Goal: Task Accomplishment & Management: Manage account settings

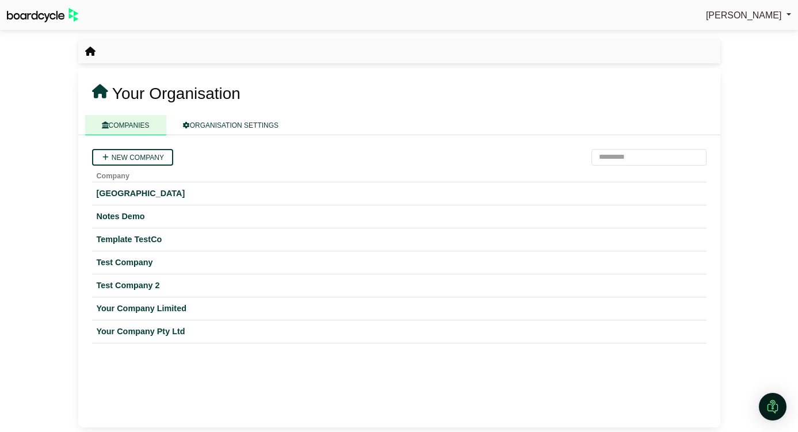
click at [745, 17] on span "[PERSON_NAME]" at bounding box center [744, 15] width 76 height 10
click at [167, 311] on div "Your Company Limited" at bounding box center [399, 308] width 605 height 13
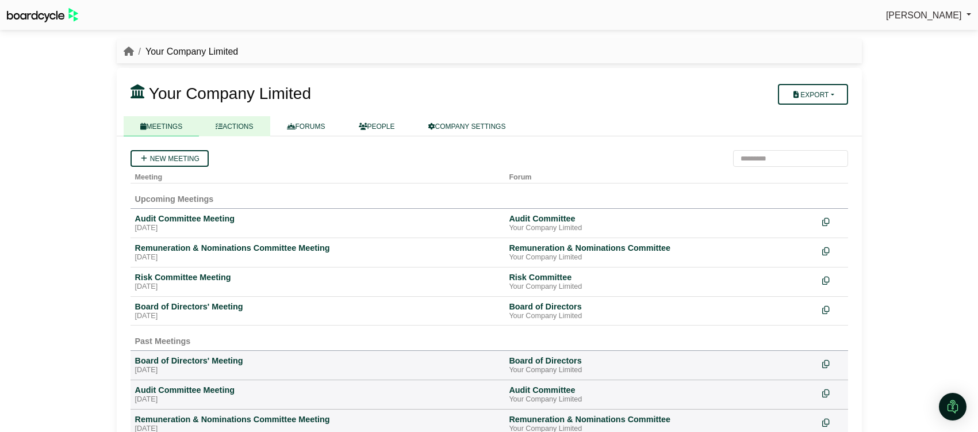
click at [247, 122] on link "ACTIONS" at bounding box center [234, 126] width 71 height 20
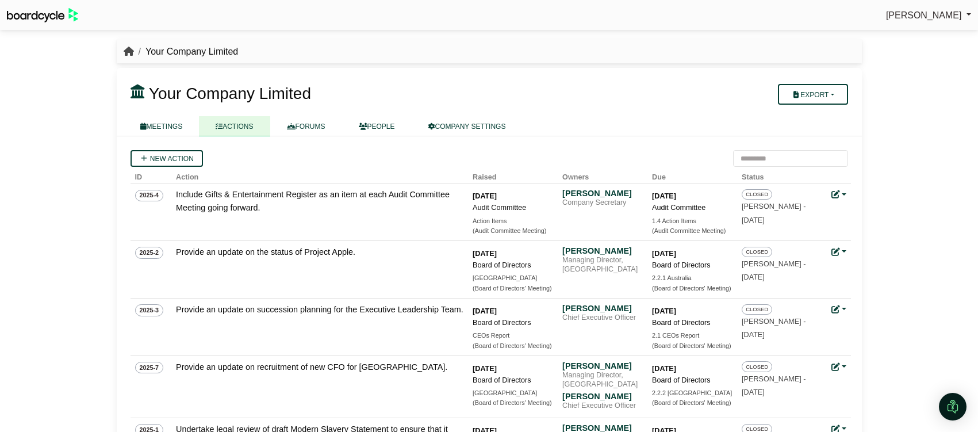
click at [127, 51] on icon "breadcrumb" at bounding box center [129, 51] width 10 height 9
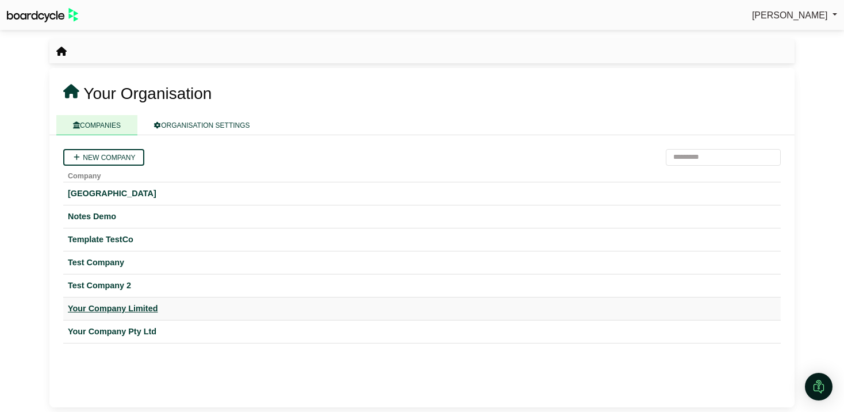
click at [140, 311] on div "Your Company Limited" at bounding box center [422, 308] width 709 height 13
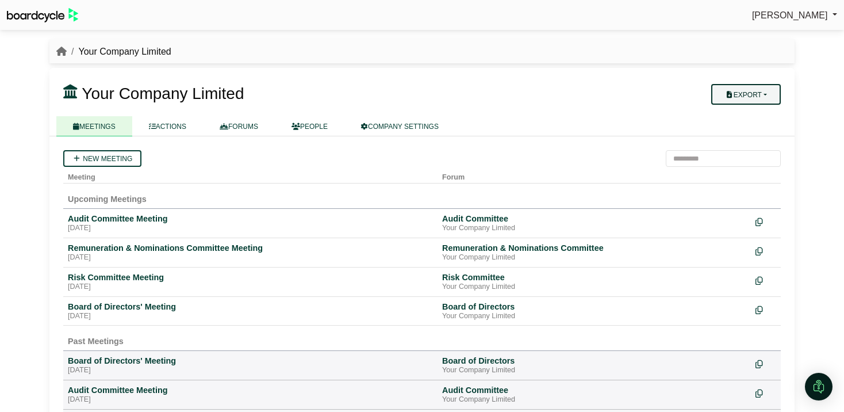
click at [774, 99] on button "Export" at bounding box center [746, 94] width 70 height 21
click at [596, 82] on h3 "Your Company Limited" at bounding box center [361, 93] width 610 height 23
click at [148, 307] on div "Board of Directors' Meeting" at bounding box center [250, 306] width 365 height 10
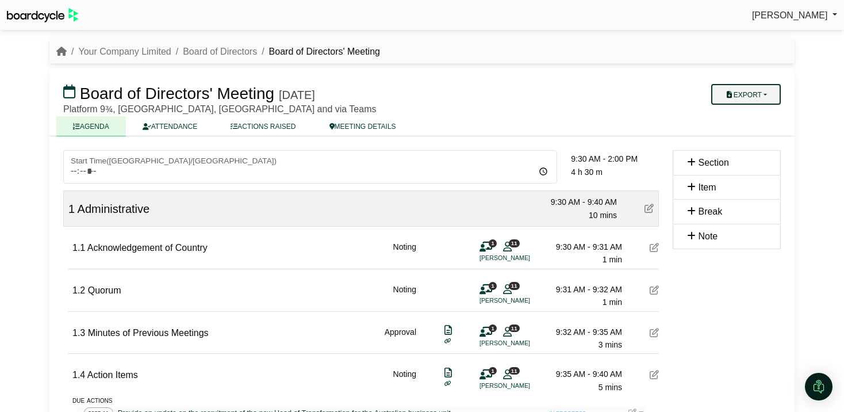
click at [753, 97] on button "Export" at bounding box center [746, 94] width 70 height 21
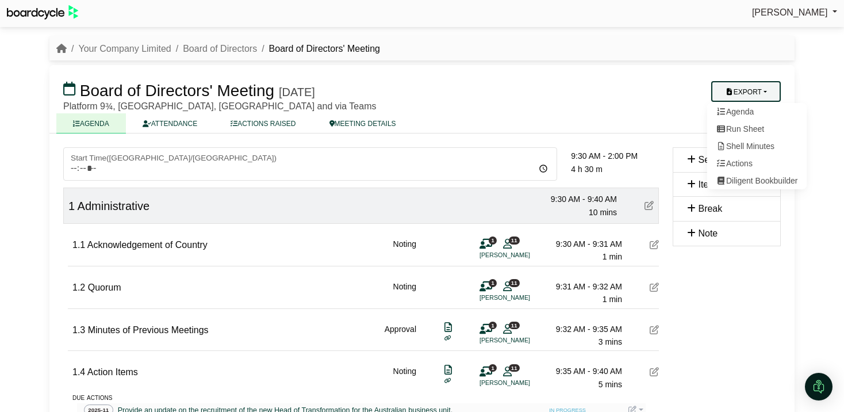
scroll to position [3, 0]
click at [211, 48] on link "Board of Directors" at bounding box center [220, 48] width 74 height 10
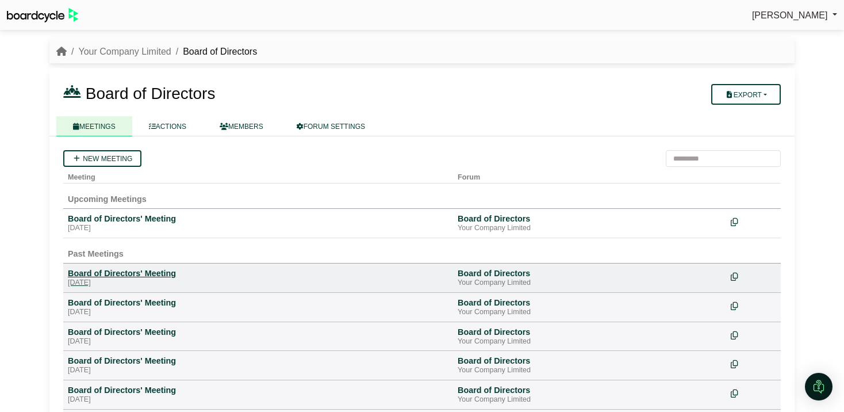
click at [135, 271] on div "Board of Directors' Meeting" at bounding box center [258, 273] width 381 height 10
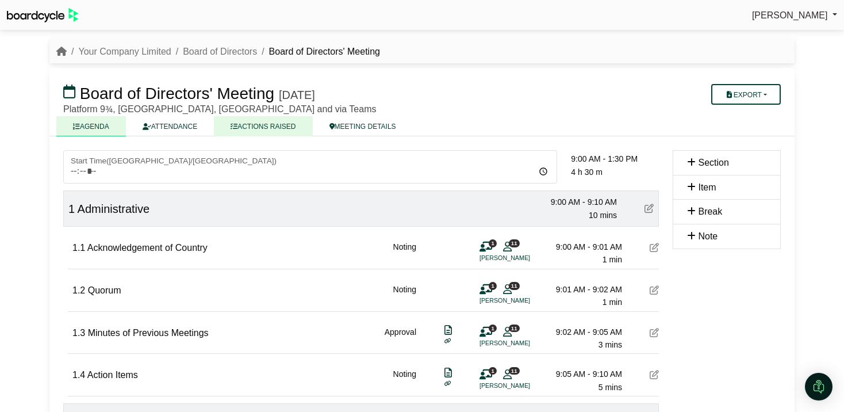
click at [271, 128] on link "ACTIONS RAISED" at bounding box center [263, 126] width 98 height 20
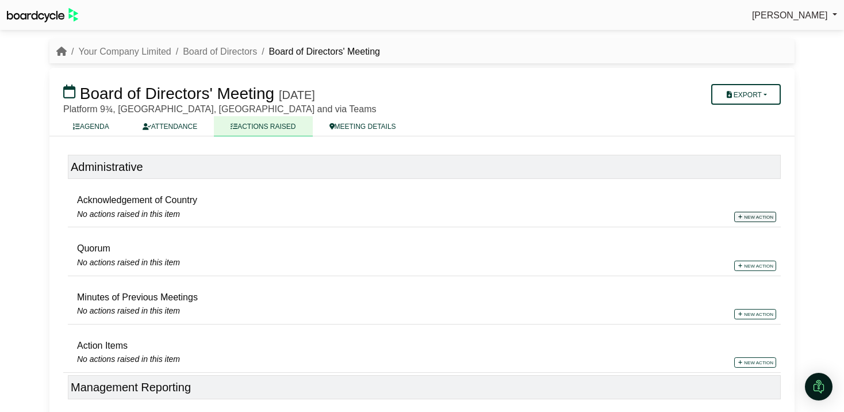
click at [760, 215] on link "New action" at bounding box center [755, 217] width 42 height 10
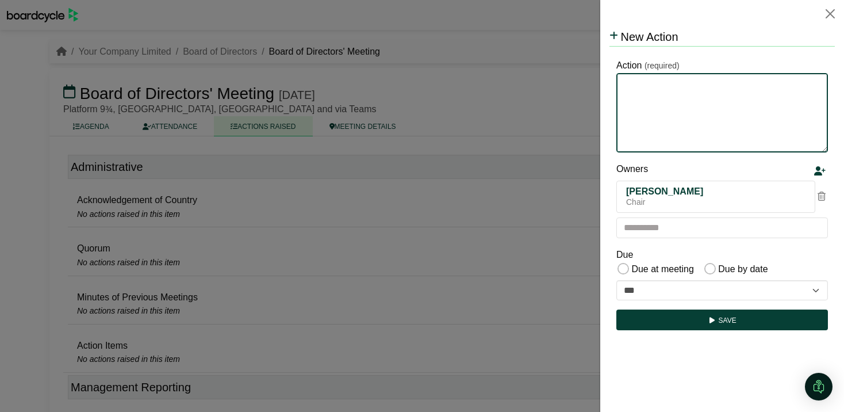
click at [644, 121] on textarea "Action" at bounding box center [723, 112] width 212 height 79
type textarea "*******"
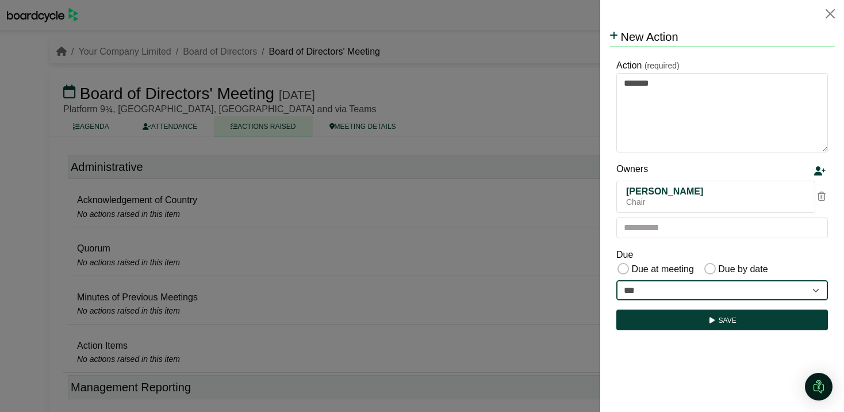
click at [721, 291] on select "**********" at bounding box center [723, 290] width 212 height 21
select select "**********"
click at [617, 280] on select "**********" at bounding box center [723, 290] width 212 height 21
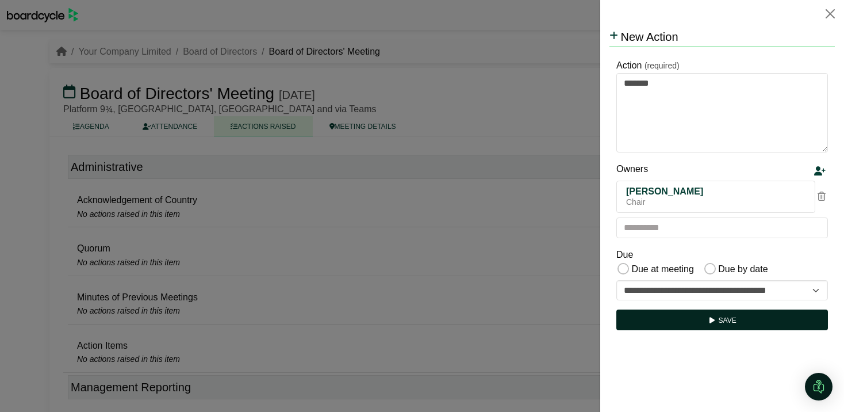
click at [722, 321] on button "Save" at bounding box center [723, 319] width 212 height 21
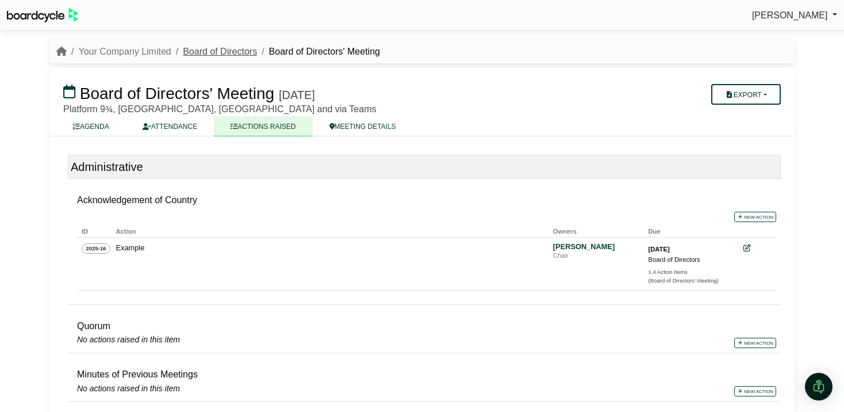
click at [228, 51] on link "Board of Directors" at bounding box center [220, 52] width 74 height 10
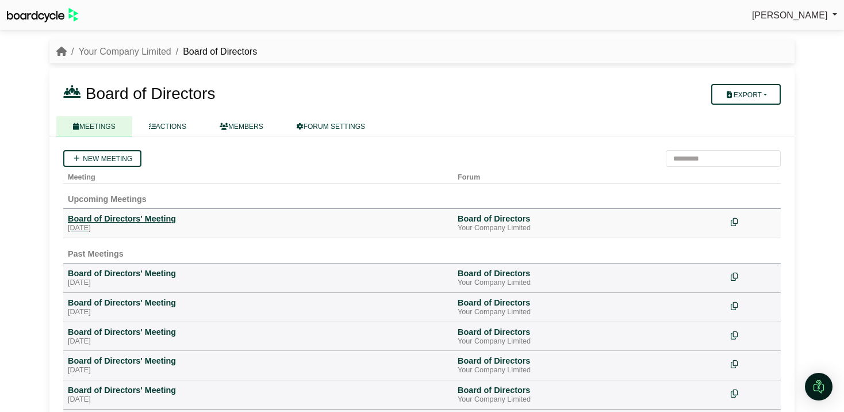
click at [124, 215] on div "Board of Directors' Meeting" at bounding box center [258, 218] width 381 height 10
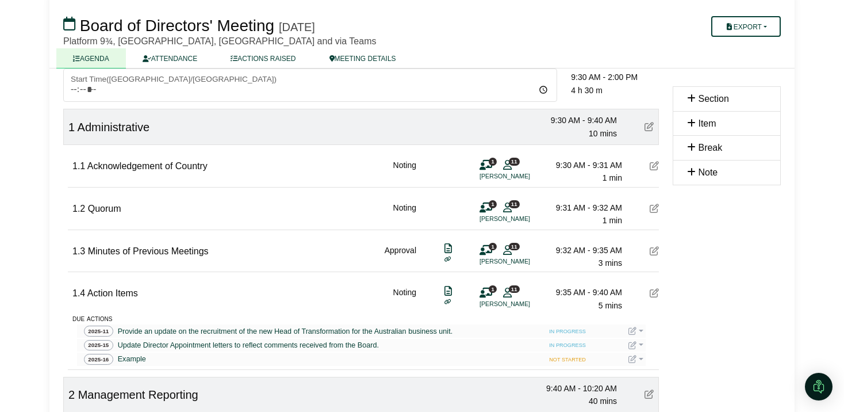
scroll to position [84, 0]
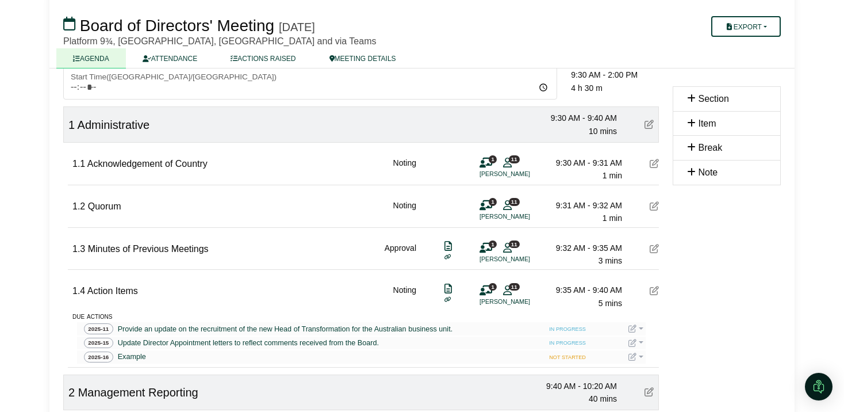
click at [641, 361] on link at bounding box center [636, 356] width 15 height 9
click at [663, 390] on button "Edit action" at bounding box center [675, 396] width 92 height 22
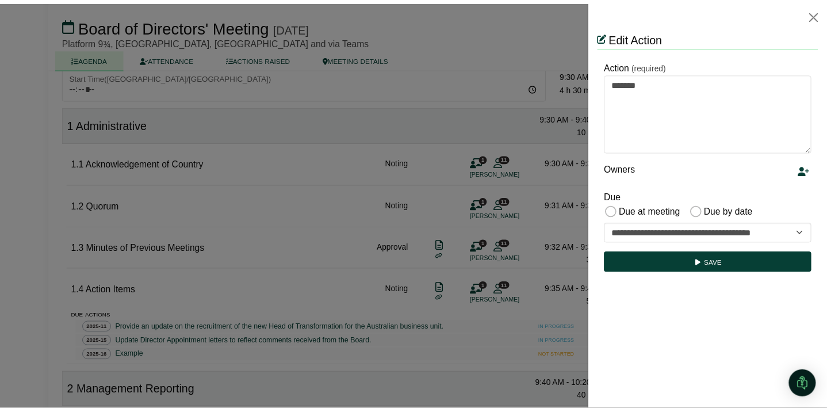
scroll to position [0, 0]
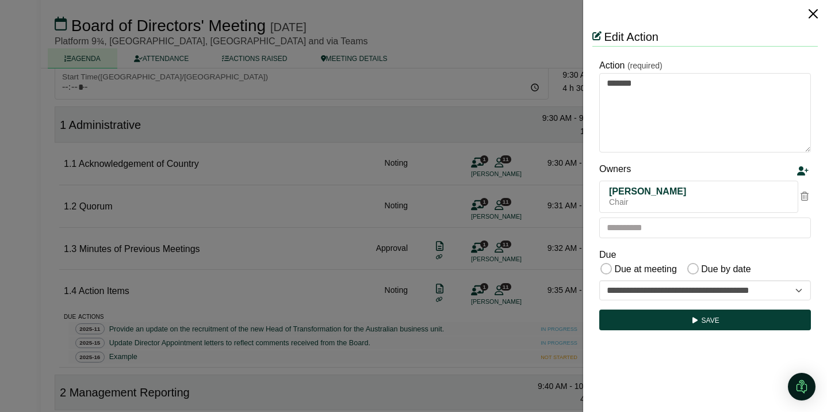
click at [814, 18] on button "Close" at bounding box center [813, 14] width 18 height 18
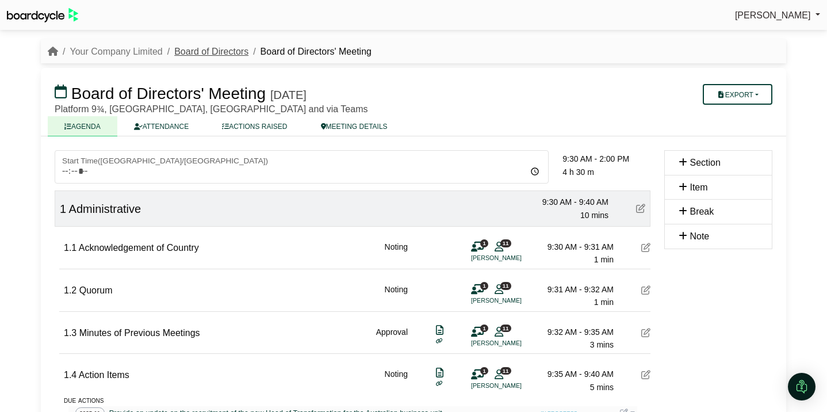
click at [212, 53] on link "Board of Directors" at bounding box center [211, 52] width 74 height 10
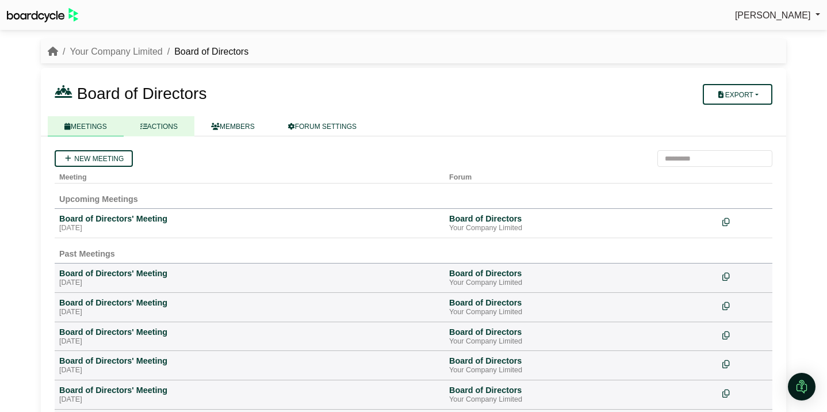
click at [169, 127] on link "ACTIONS" at bounding box center [159, 126] width 71 height 20
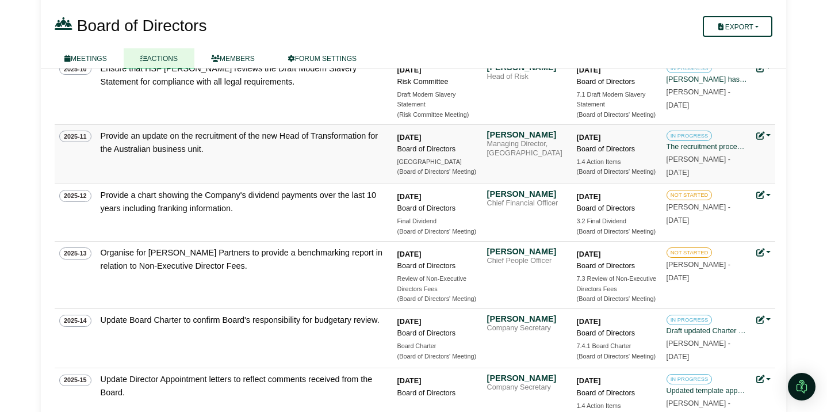
scroll to position [571, 0]
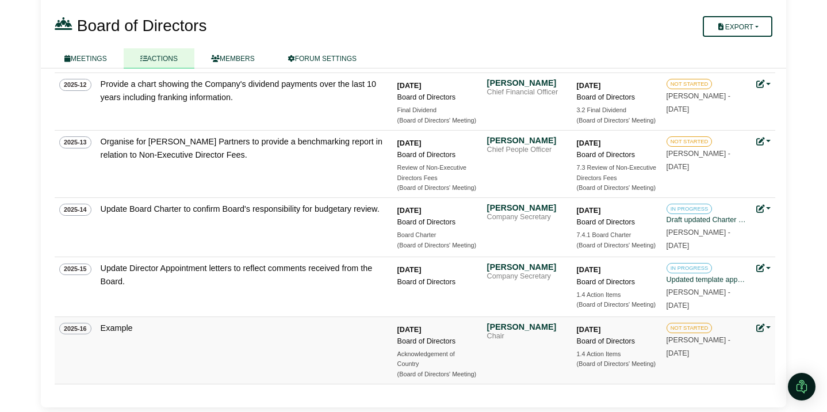
click at [769, 326] on link at bounding box center [763, 327] width 15 height 9
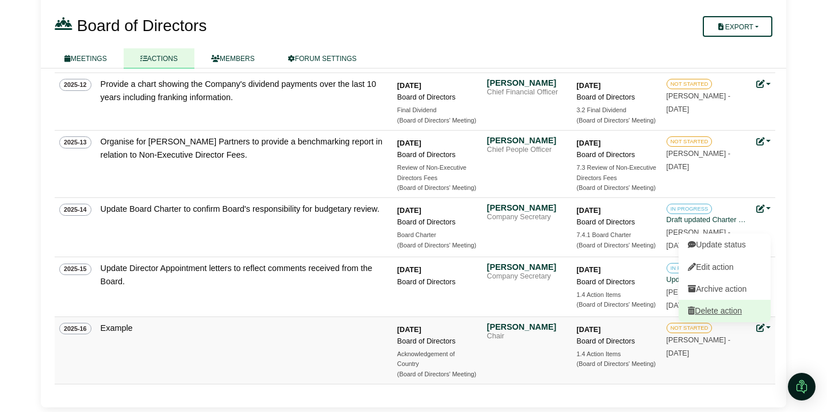
click at [746, 313] on link "Delete action" at bounding box center [725, 311] width 92 height 22
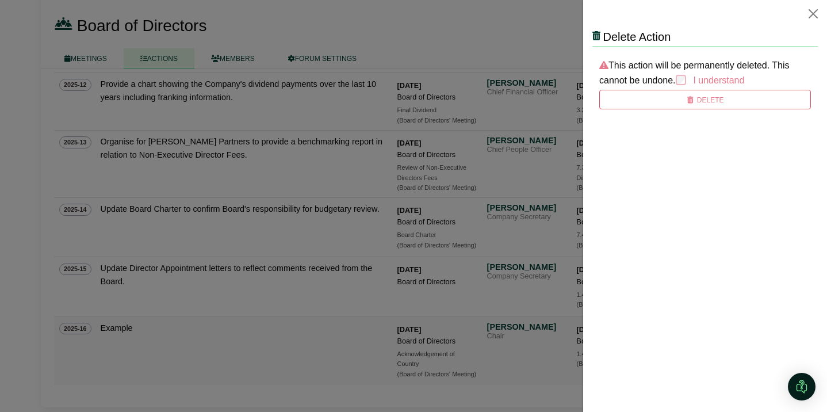
scroll to position [0, 0]
click at [688, 98] on icon "submit" at bounding box center [690, 100] width 9 height 7
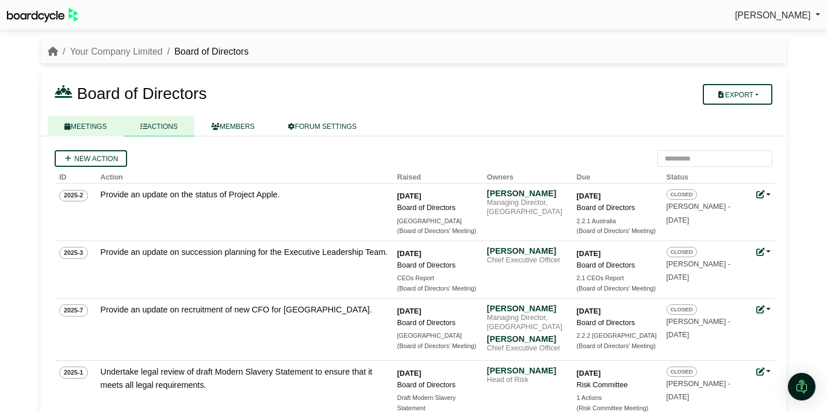
click at [91, 124] on link "MEETINGS" at bounding box center [86, 126] width 76 height 20
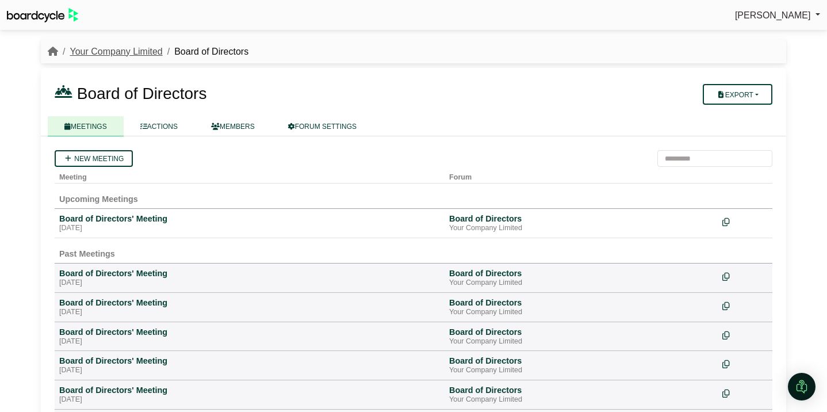
click at [103, 49] on link "Your Company Limited" at bounding box center [116, 52] width 93 height 10
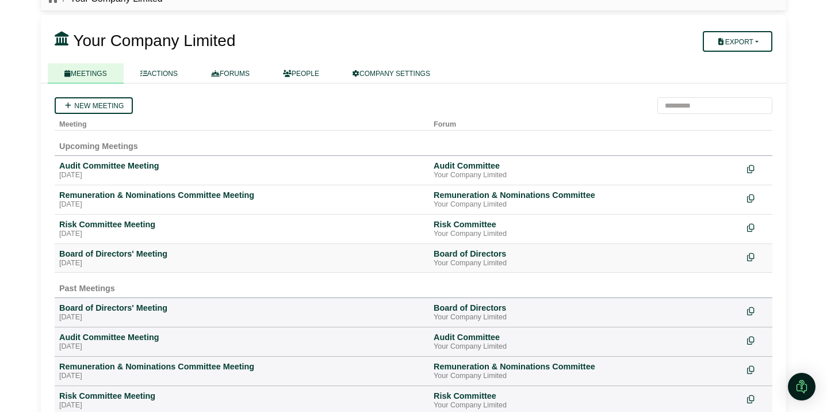
scroll to position [55, 0]
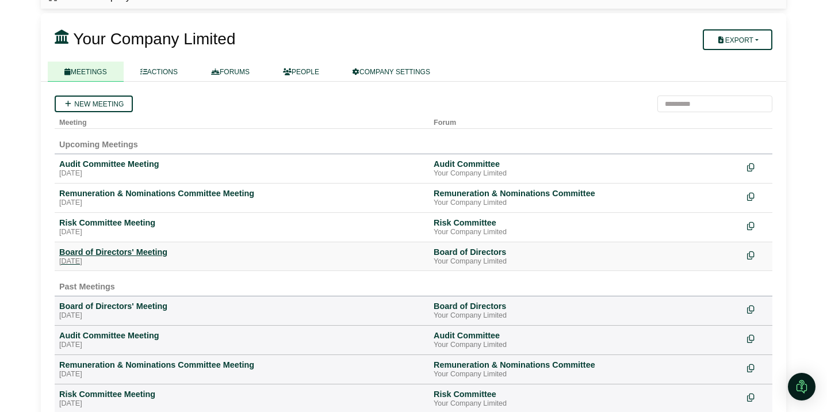
click at [124, 259] on div "[DATE]" at bounding box center [241, 261] width 365 height 9
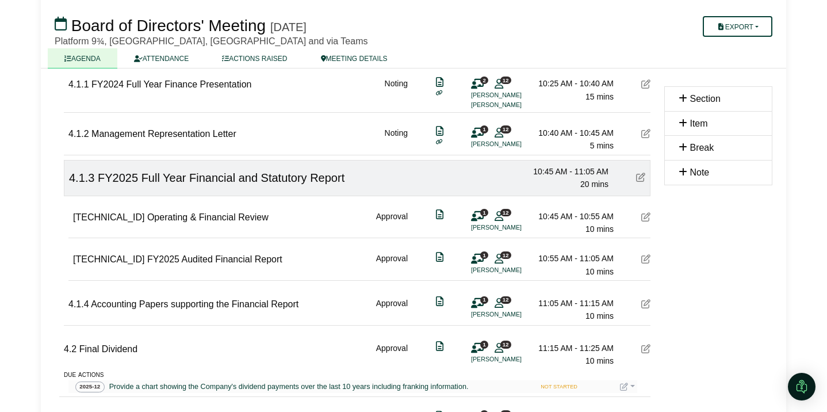
scroll to position [760, 0]
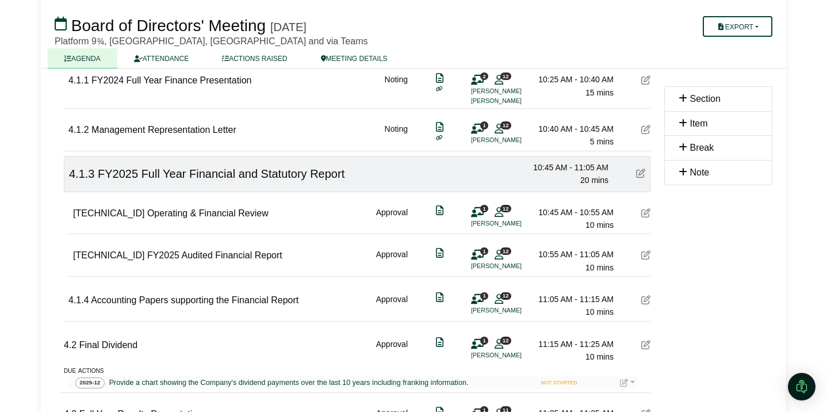
click at [646, 256] on icon at bounding box center [645, 254] width 9 height 9
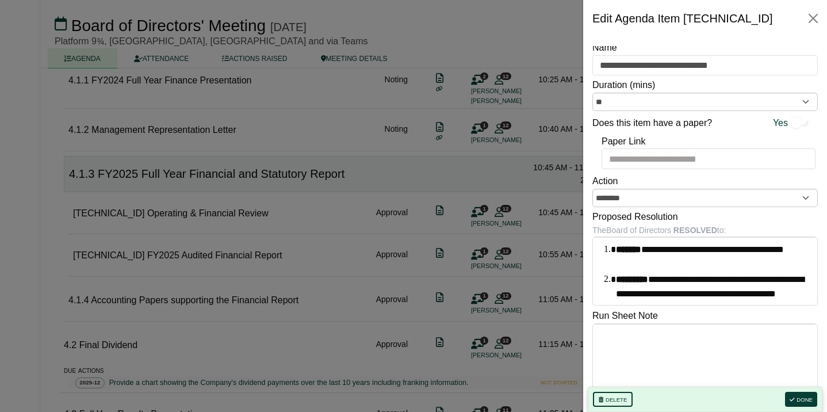
scroll to position [0, 0]
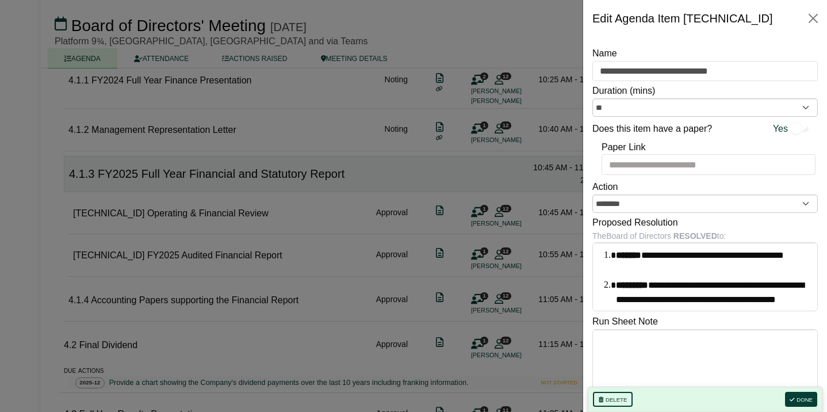
click at [467, 178] on div at bounding box center [413, 206] width 827 height 412
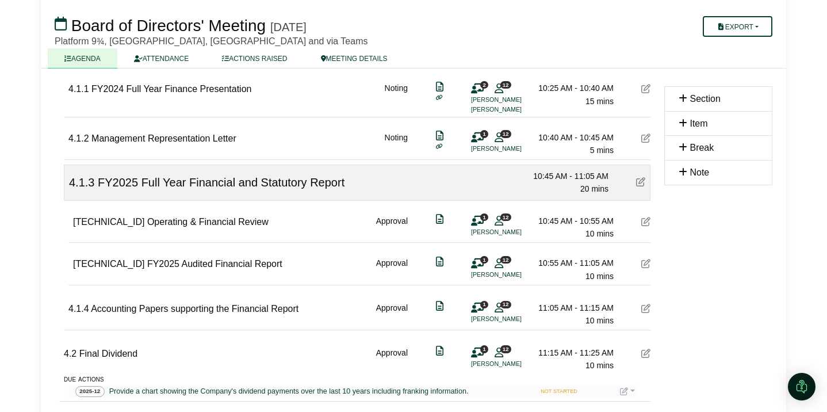
scroll to position [750, 0]
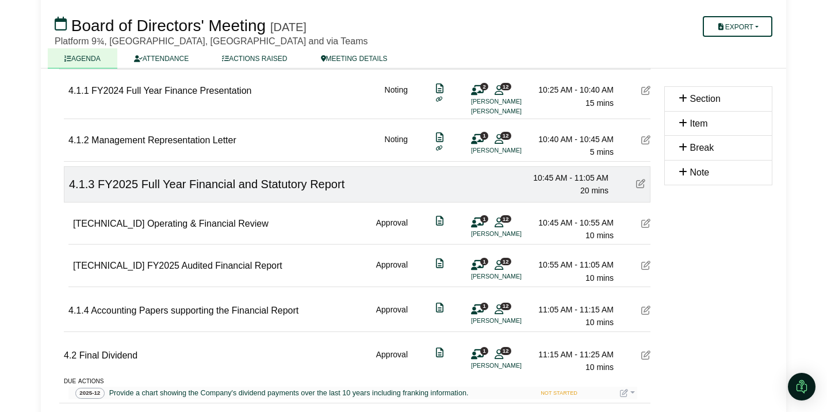
click at [649, 142] on icon at bounding box center [645, 139] width 9 height 9
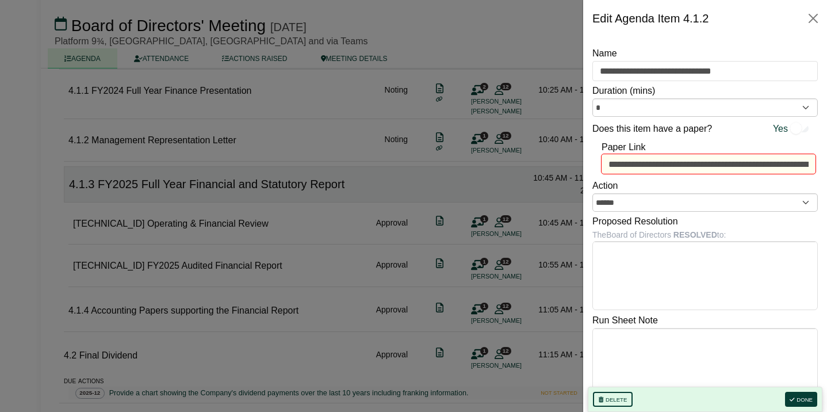
click at [523, 159] on div at bounding box center [413, 206] width 827 height 412
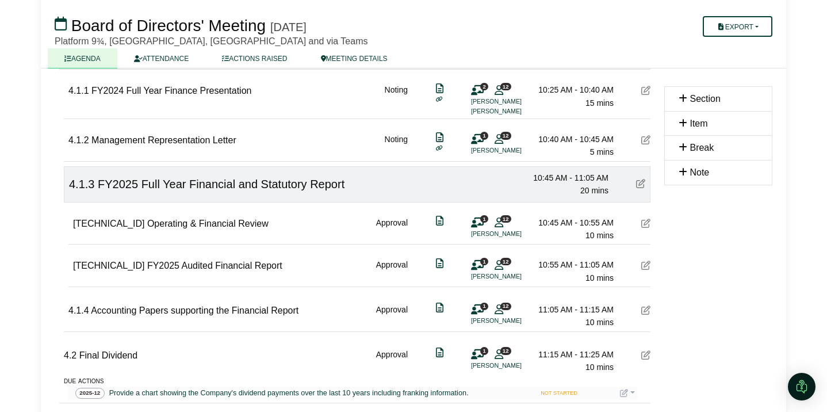
click at [441, 137] on icon at bounding box center [439, 137] width 7 height 1
click at [763, 22] on button "Export" at bounding box center [738, 26] width 70 height 21
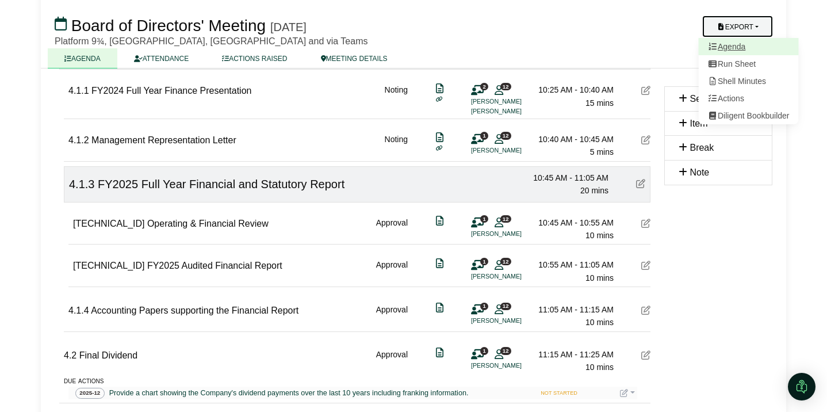
click at [740, 49] on link "Agenda" at bounding box center [749, 46] width 100 height 17
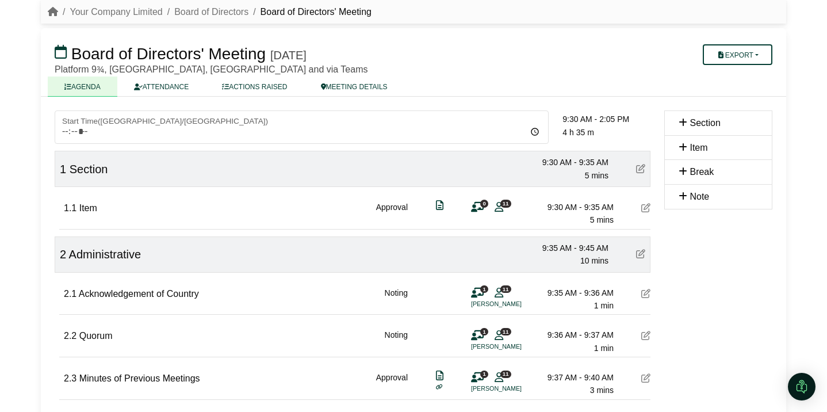
scroll to position [35, 0]
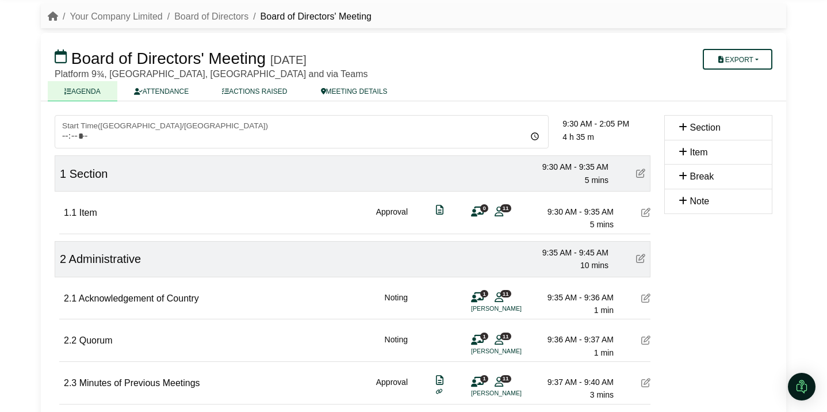
click at [639, 173] on icon at bounding box center [640, 173] width 9 height 9
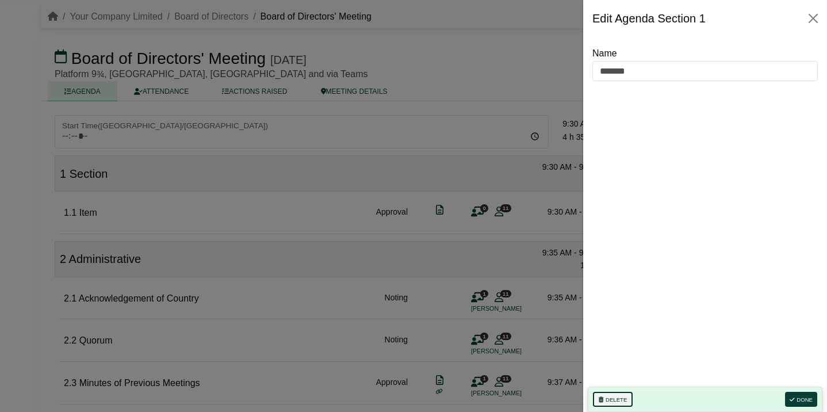
click at [621, 400] on button "Delete" at bounding box center [613, 399] width 40 height 15
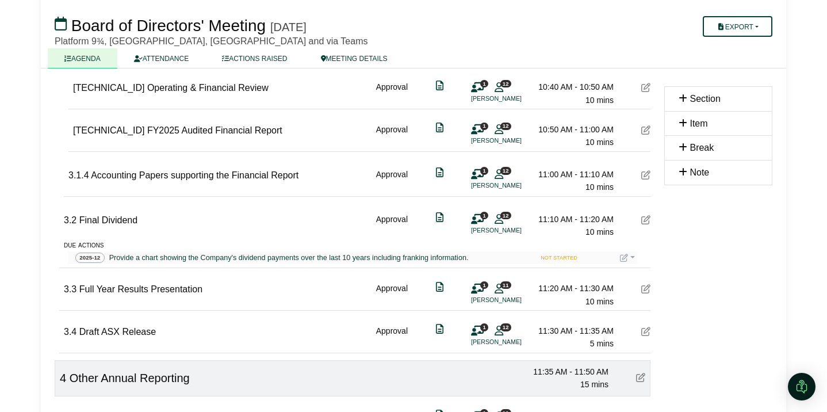
scroll to position [880, 0]
click at [755, 27] on button "Export" at bounding box center [738, 26] width 70 height 21
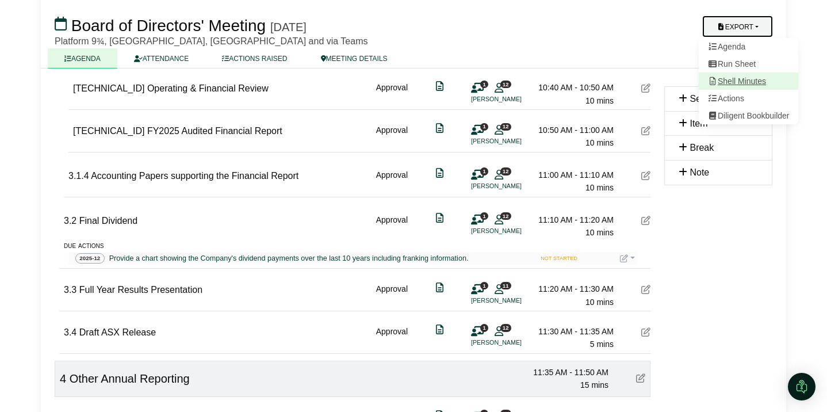
click at [745, 82] on link "Shell Minutes" at bounding box center [749, 80] width 100 height 17
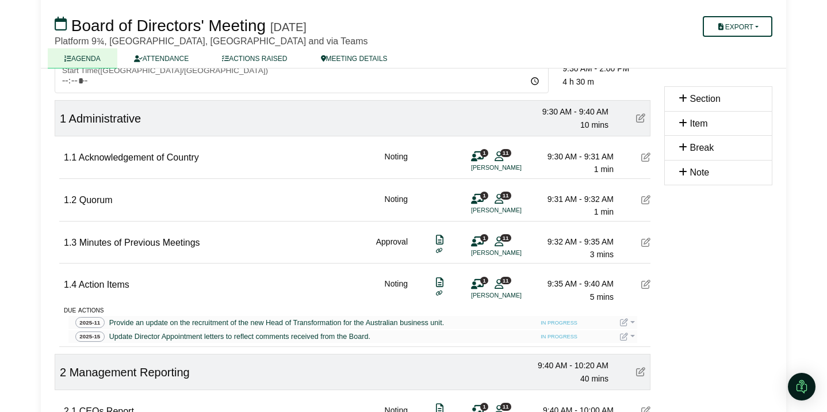
scroll to position [89, 0]
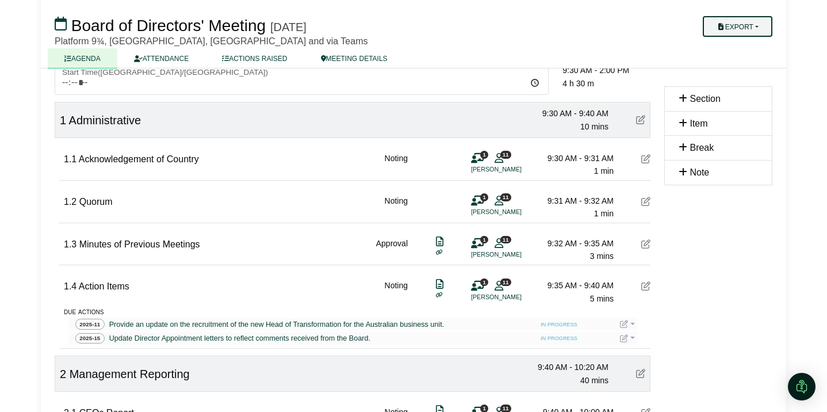
click at [755, 30] on button "Export" at bounding box center [738, 26] width 70 height 21
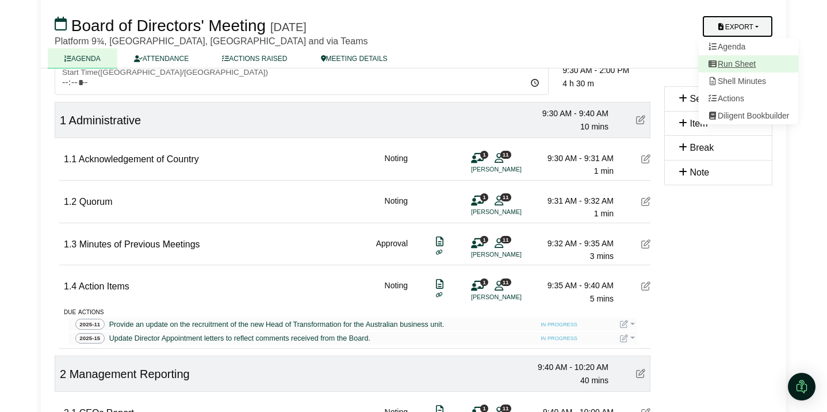
click at [747, 66] on link "Run Sheet" at bounding box center [749, 63] width 100 height 17
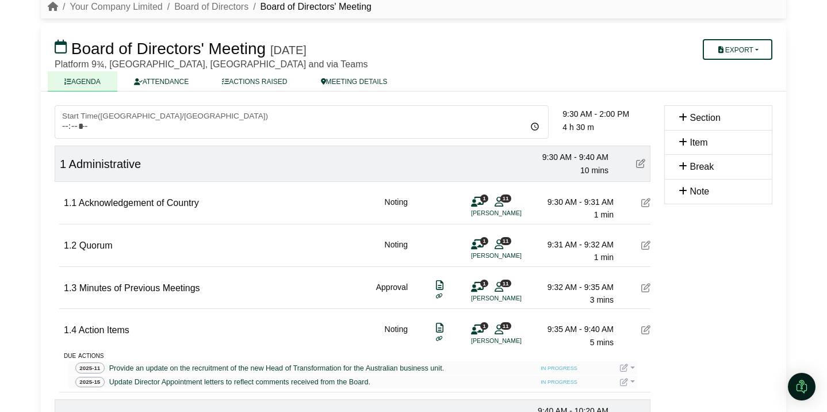
scroll to position [63, 0]
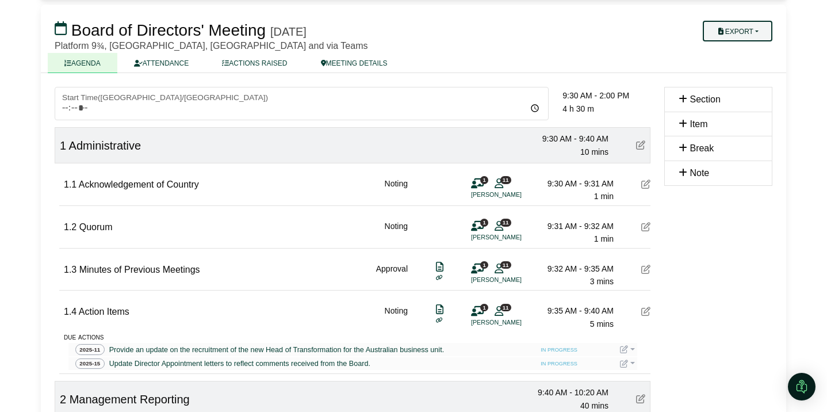
click at [738, 33] on button "Export" at bounding box center [738, 31] width 70 height 21
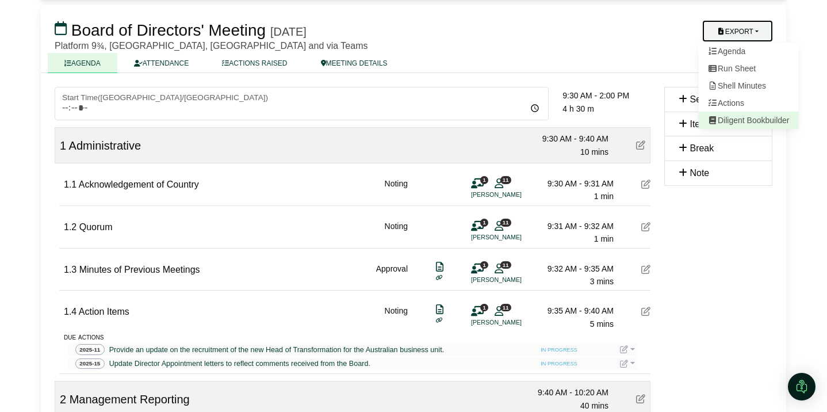
click at [742, 120] on link "Diligent Bookbuilder" at bounding box center [749, 120] width 100 height 17
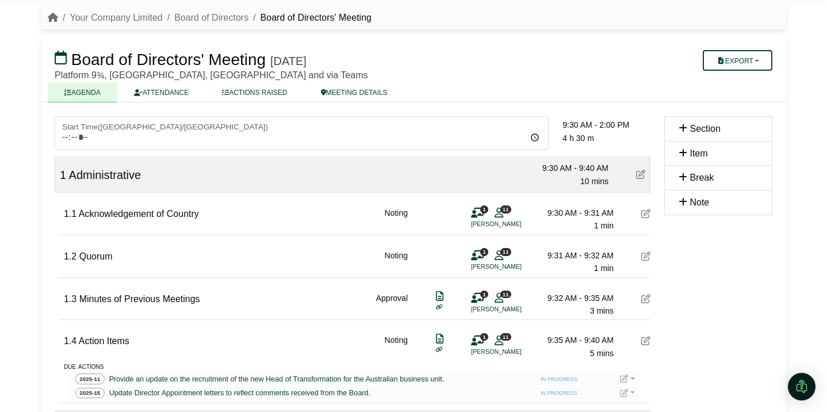
scroll to position [7, 0]
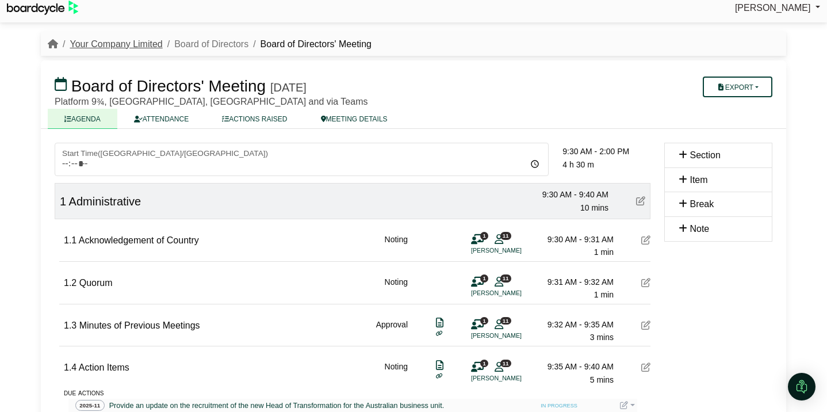
click at [147, 43] on link "Your Company Limited" at bounding box center [116, 44] width 93 height 10
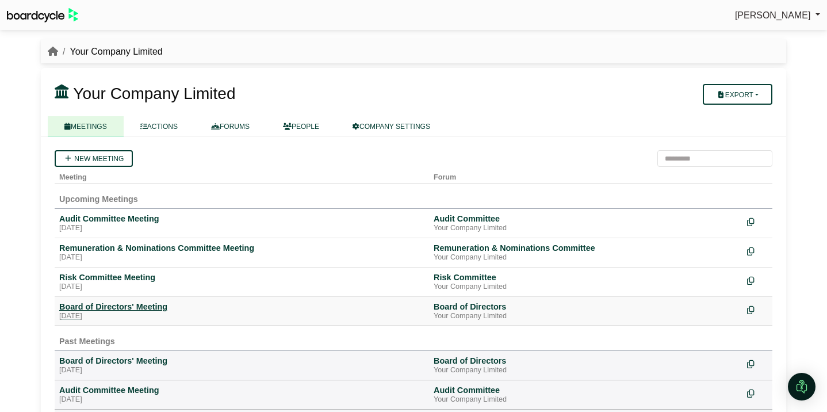
click at [125, 311] on div "Board of Directors' Meeting" at bounding box center [241, 306] width 365 height 10
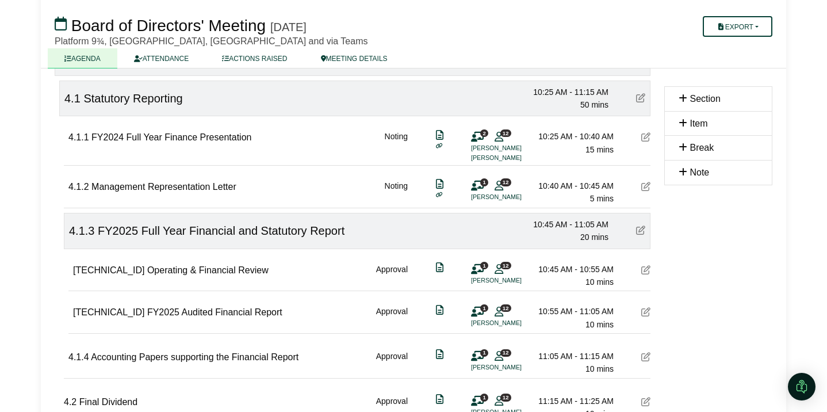
scroll to position [706, 0]
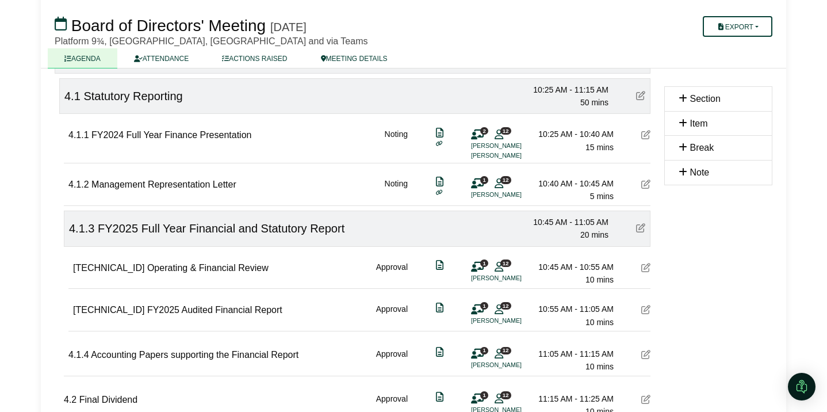
click at [645, 307] on icon at bounding box center [645, 309] width 9 height 9
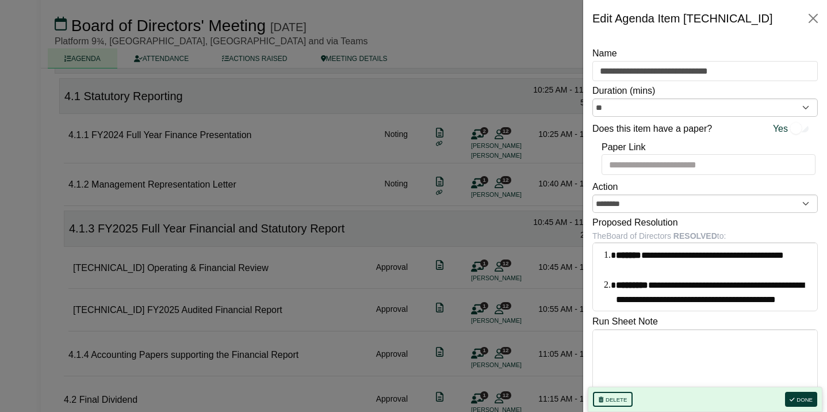
click at [529, 251] on div at bounding box center [413, 206] width 827 height 412
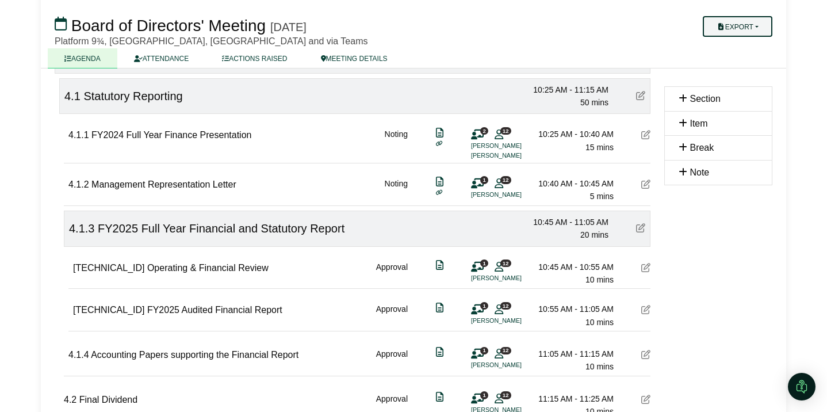
click at [760, 25] on button "Export" at bounding box center [738, 26] width 70 height 21
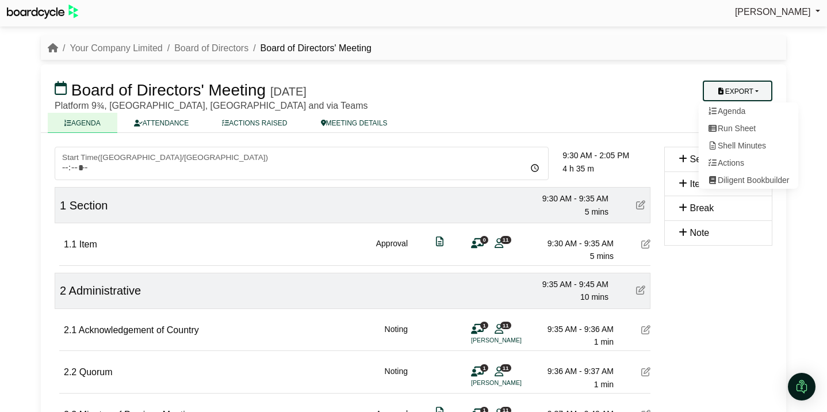
scroll to position [1, 0]
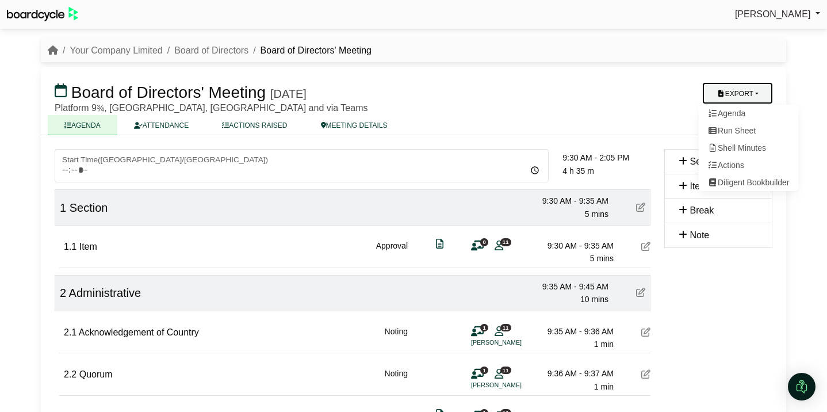
click at [650, 98] on h3 "Board of Directors' Meeting Friday, 26 September 2025" at bounding box center [353, 92] width 610 height 23
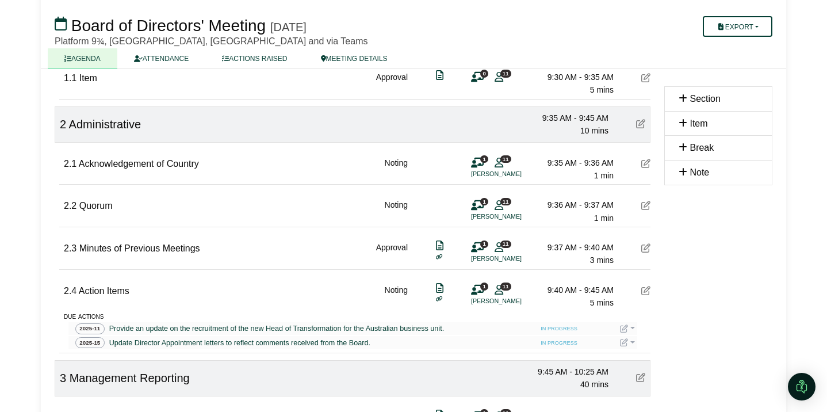
scroll to position [172, 0]
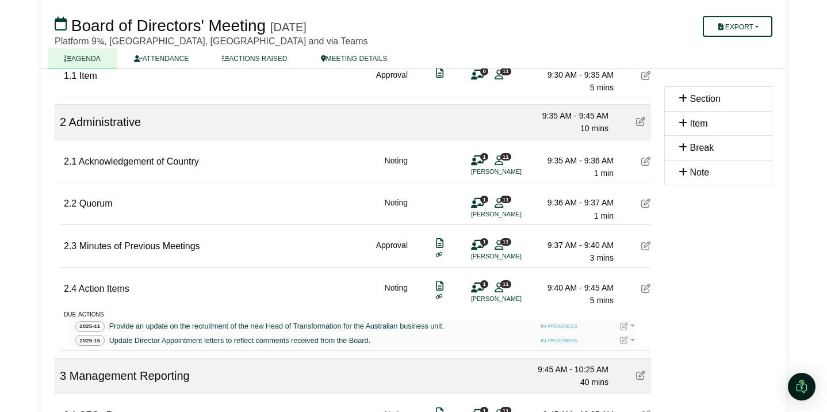
click at [644, 246] on icon at bounding box center [645, 245] width 9 height 9
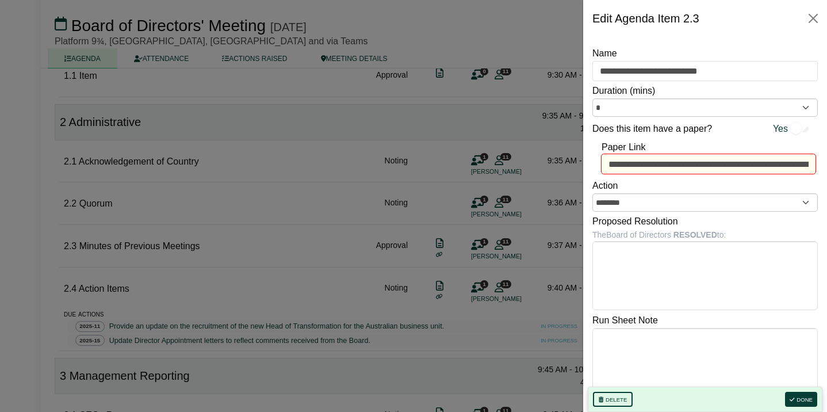
scroll to position [2, 0]
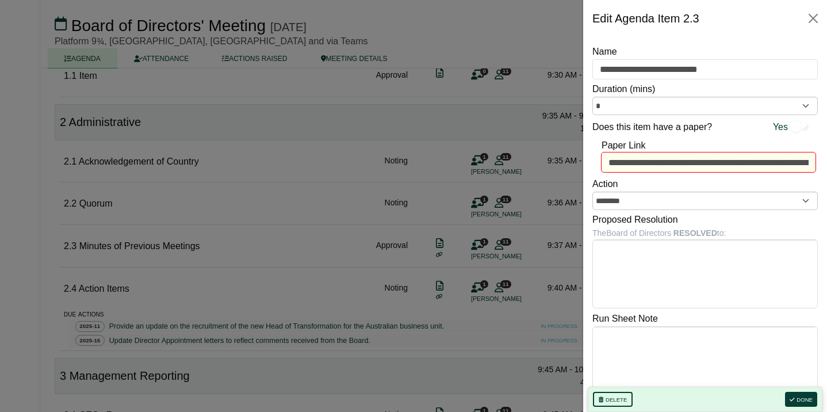
click at [558, 209] on div at bounding box center [413, 206] width 827 height 412
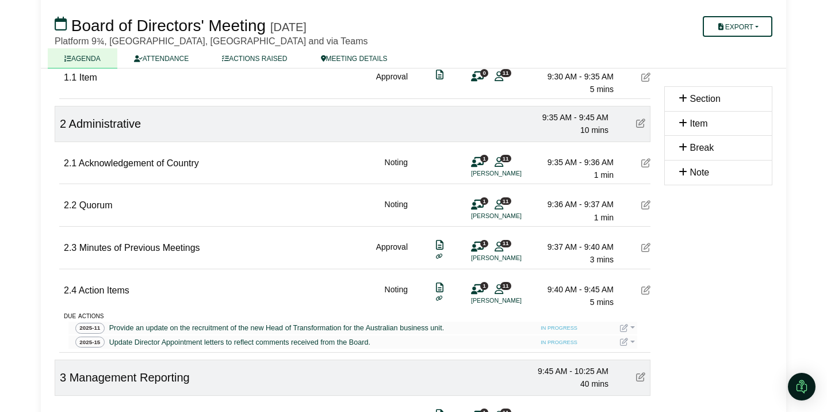
scroll to position [168, 0]
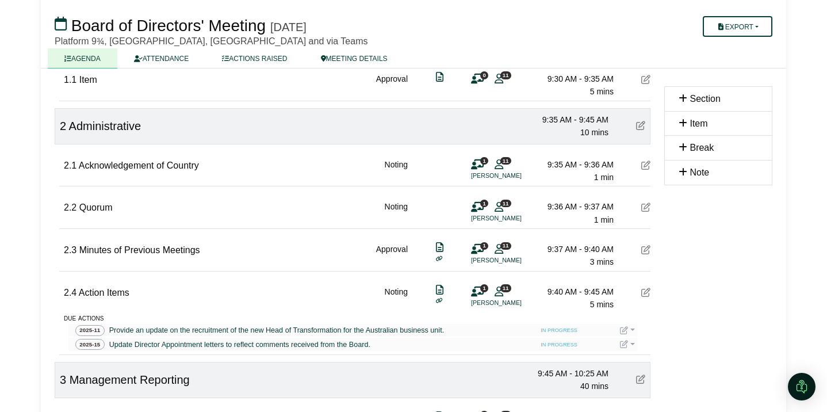
click at [439, 247] on icon at bounding box center [439, 247] width 7 height 1
click at [759, 29] on button "Export" at bounding box center [738, 26] width 70 height 21
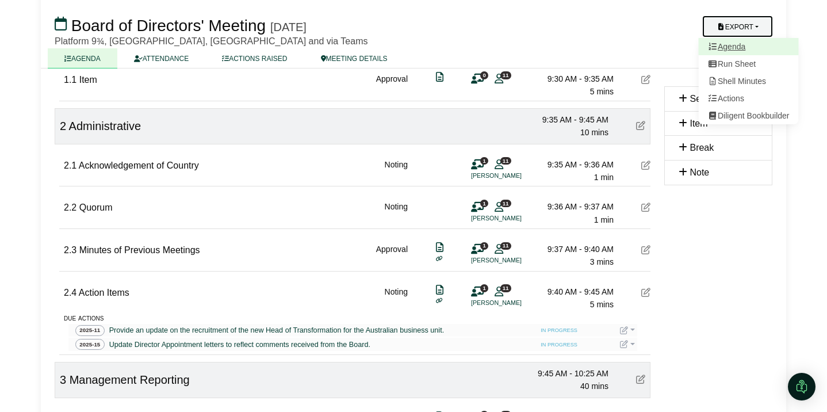
click at [730, 48] on link "Agenda" at bounding box center [749, 46] width 100 height 17
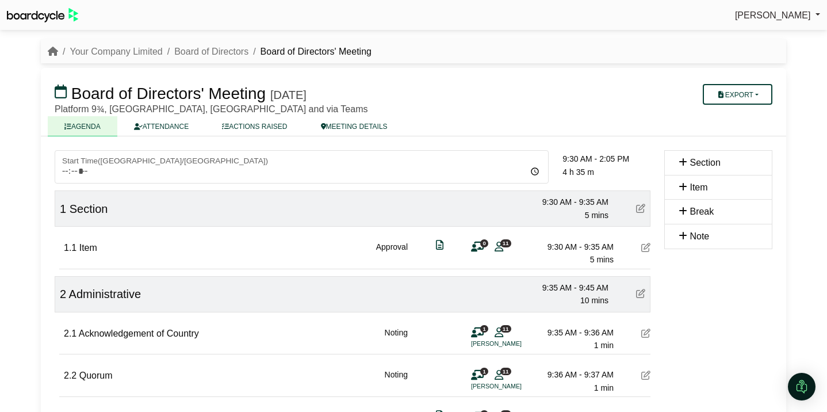
click at [640, 210] on icon at bounding box center [640, 208] width 9 height 9
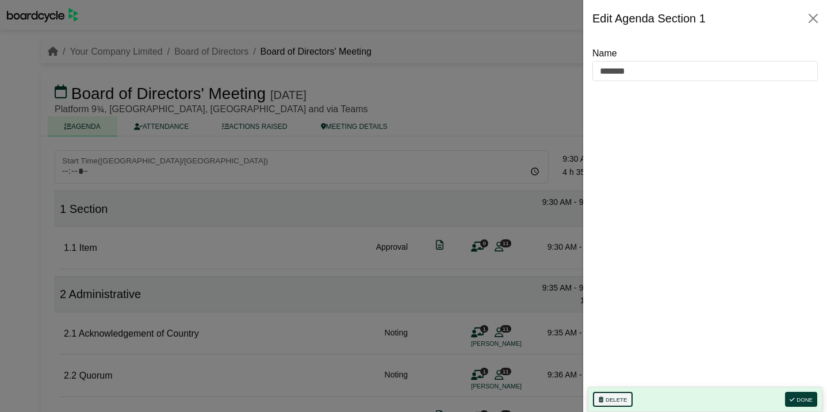
click at [611, 397] on button "Delete" at bounding box center [613, 399] width 40 height 15
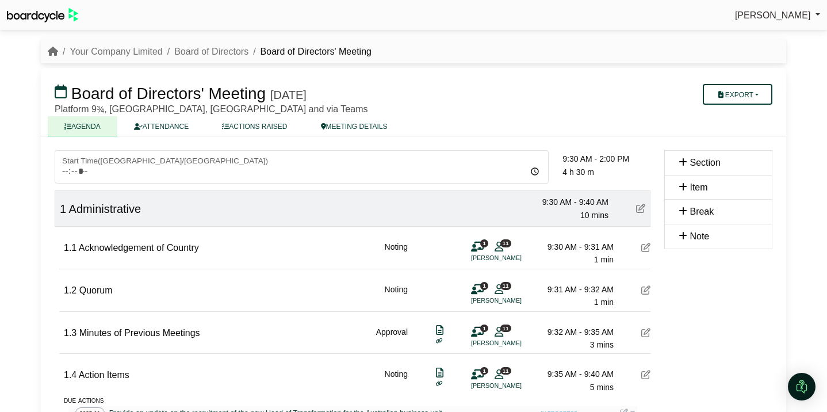
click at [25, 171] on div "Richard Conway Sign Out Your Company Limited Board of Directors Board of Direct…" at bounding box center [413, 206] width 827 height 412
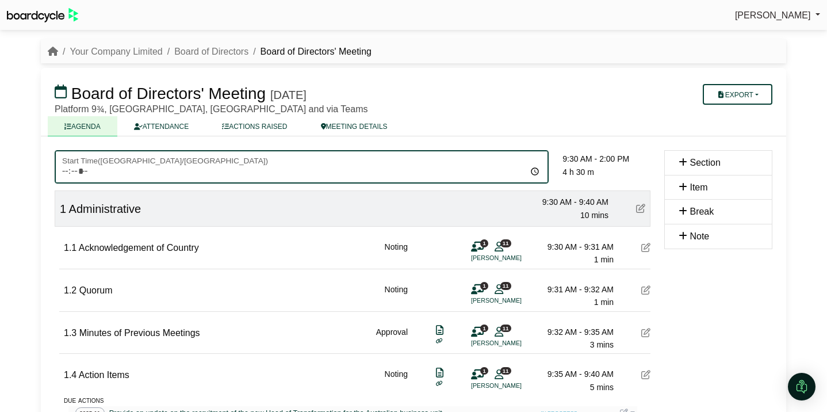
click at [81, 171] on input "*****" at bounding box center [302, 166] width 494 height 33
type input "*****"
